Goal: Check status

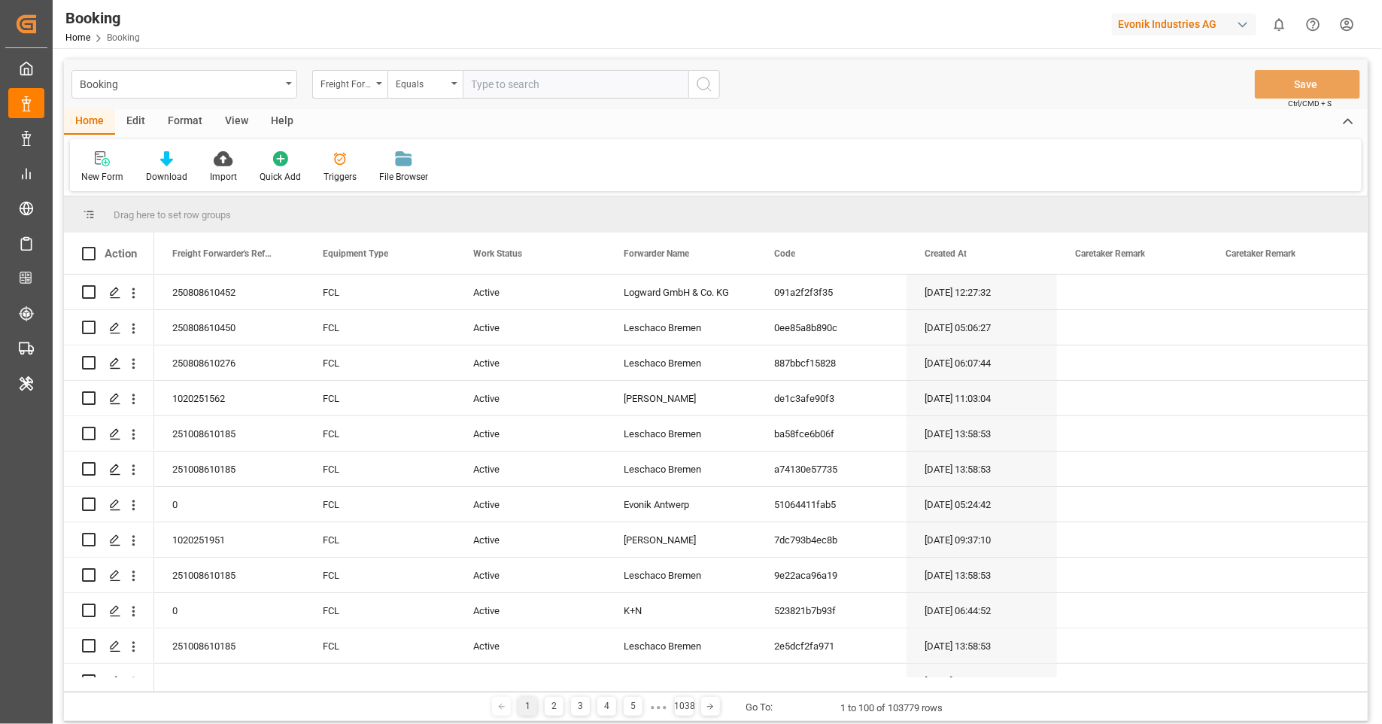
click at [175, 121] on div "Format" at bounding box center [185, 122] width 57 height 26
click at [110, 165] on icon at bounding box center [103, 158] width 14 height 15
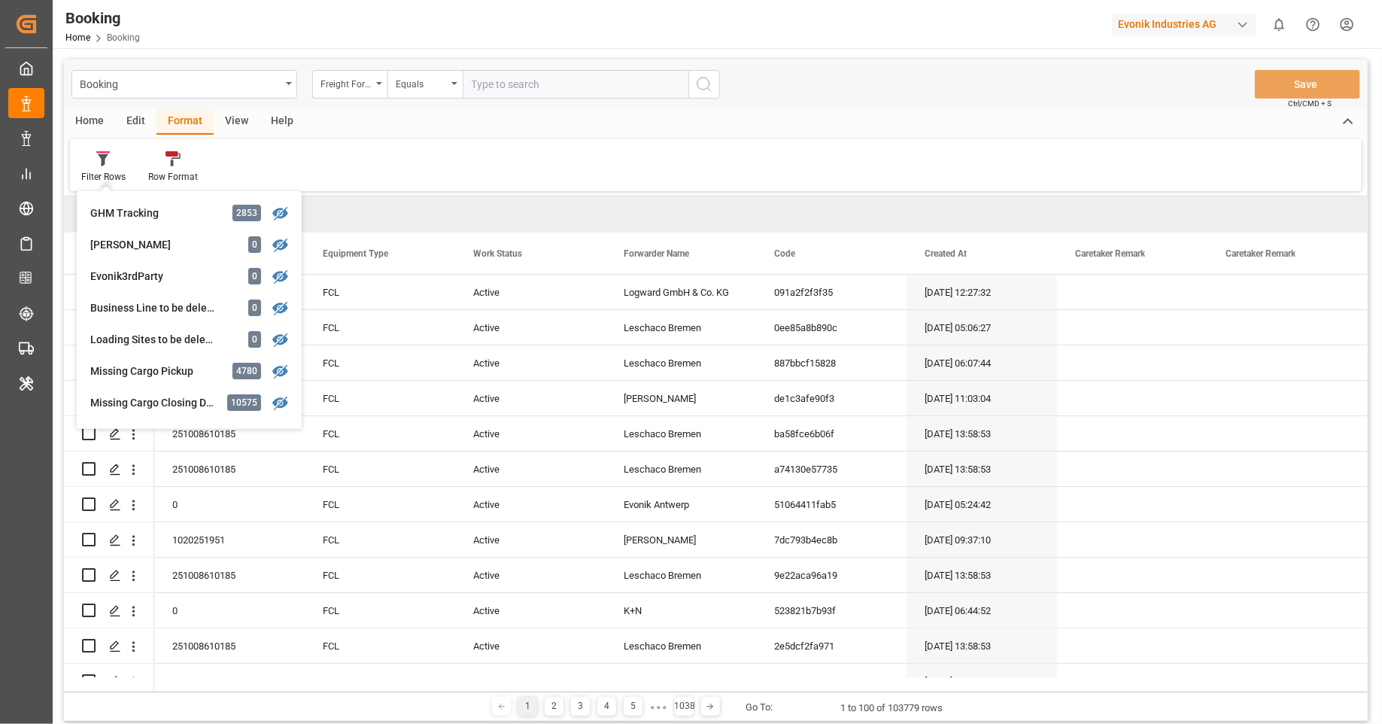
click at [525, 174] on div "Filter Rows GHM Tracking 2853 Karl gross 0 Evonik3rdParty 0 Business Line to be…" at bounding box center [716, 165] width 1292 height 52
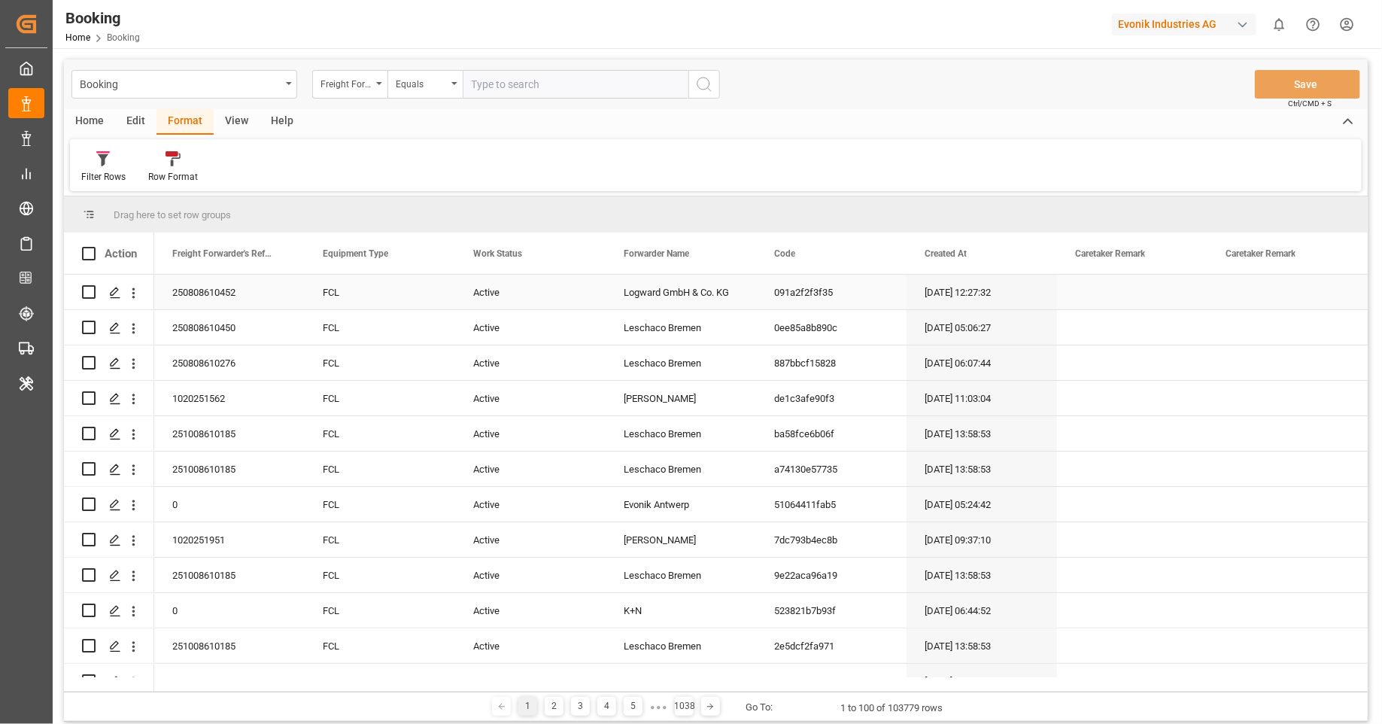
click at [1011, 306] on div "18.07.2025 12:27:32" at bounding box center [982, 292] width 151 height 35
